Goal: Find specific page/section

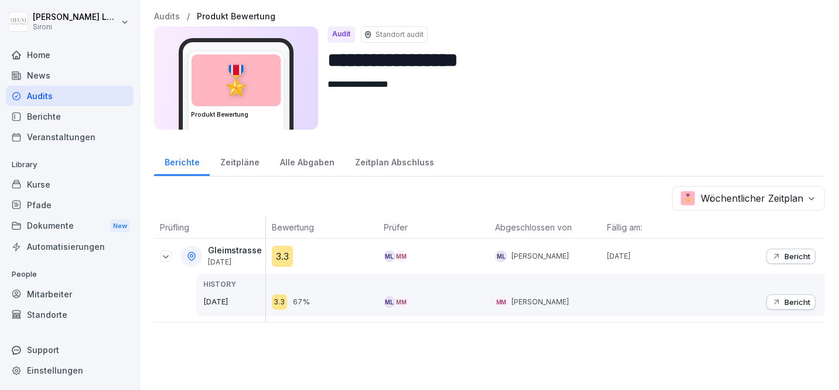
click at [53, 55] on div "Home" at bounding box center [70, 55] width 128 height 21
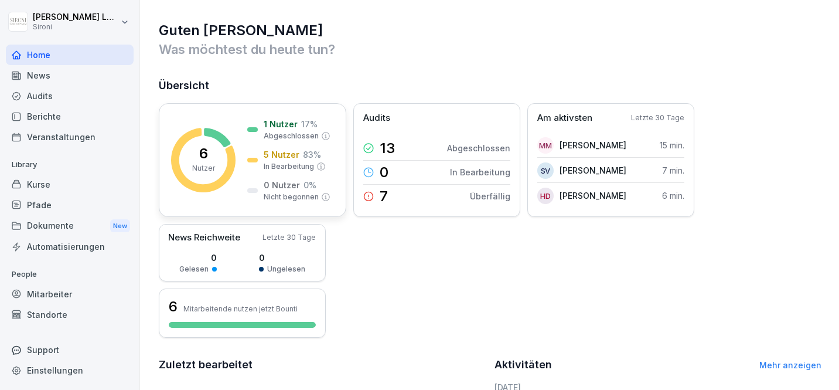
click at [258, 157] on div "5 Nutzer 83 % In Bearbeitung" at bounding box center [286, 159] width 79 height 23
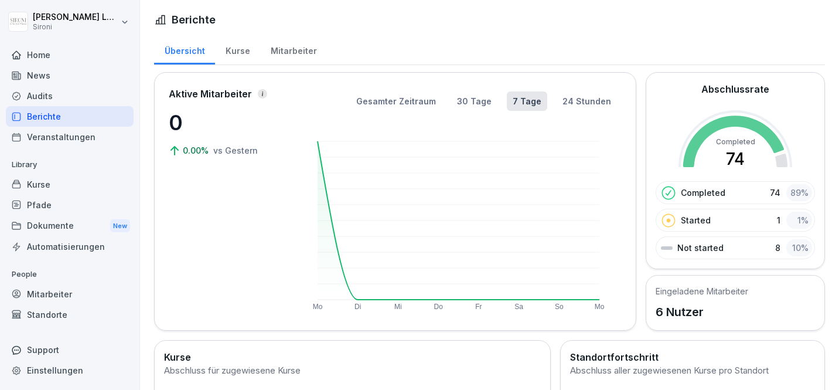
click at [234, 51] on div "Kurse" at bounding box center [237, 50] width 45 height 30
click at [260, 52] on div "Mitarbeiter" at bounding box center [293, 50] width 67 height 30
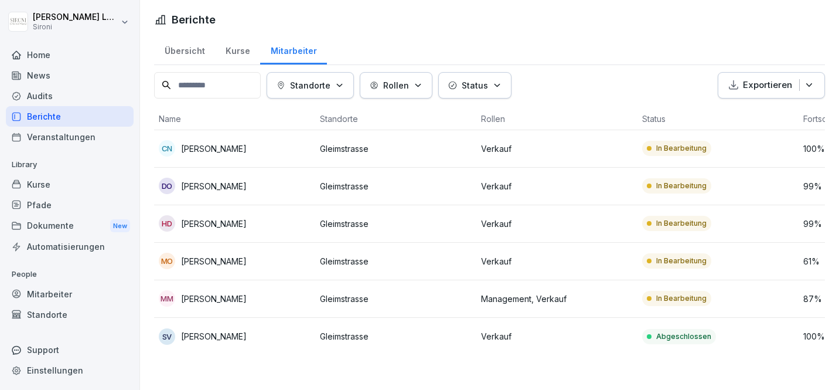
click at [284, 52] on div "Mitarbeiter" at bounding box center [293, 50] width 67 height 30
